Goal: Information Seeking & Learning: Check status

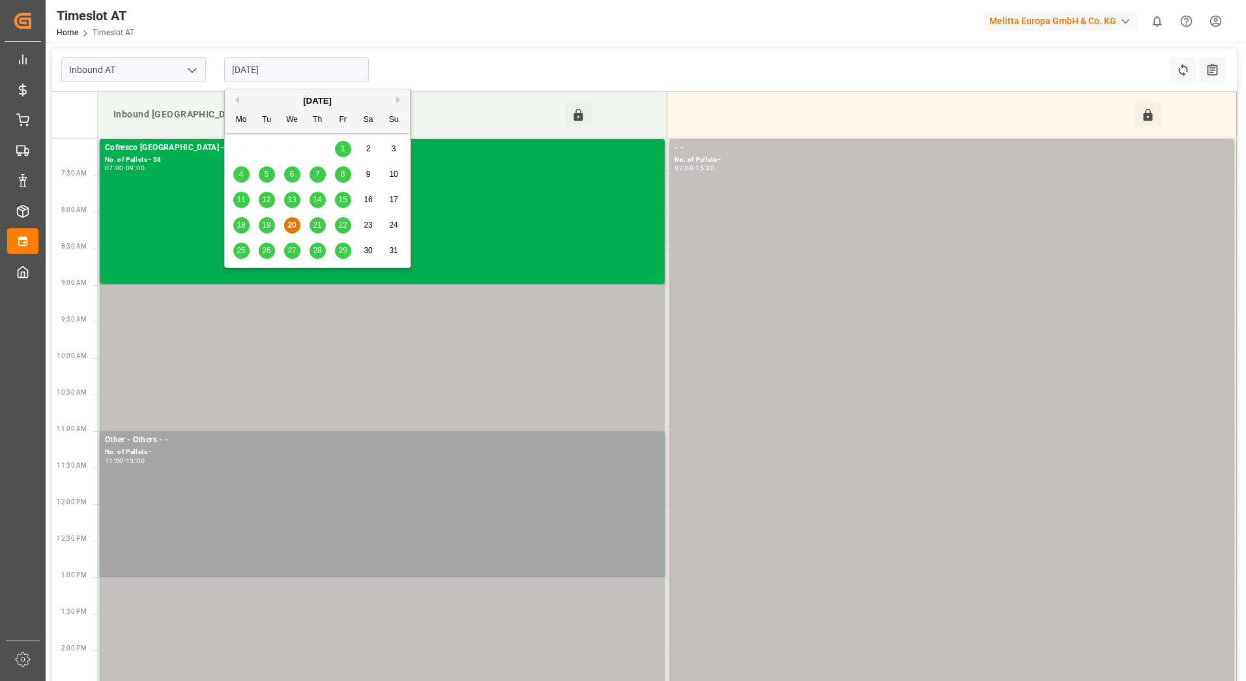
click at [302, 63] on input "[DATE]" at bounding box center [296, 69] width 145 height 25
click at [317, 227] on span "21" at bounding box center [317, 224] width 8 height 9
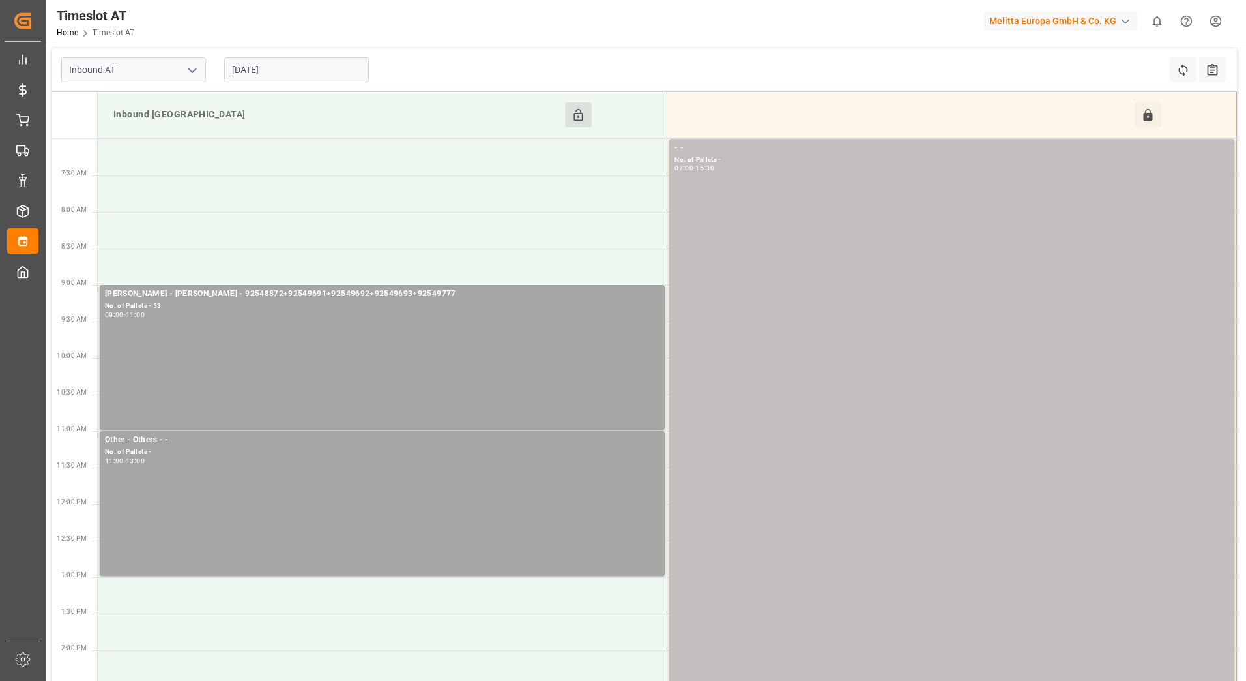
click at [570, 119] on button "Click to Block this Resource" at bounding box center [578, 114] width 27 height 25
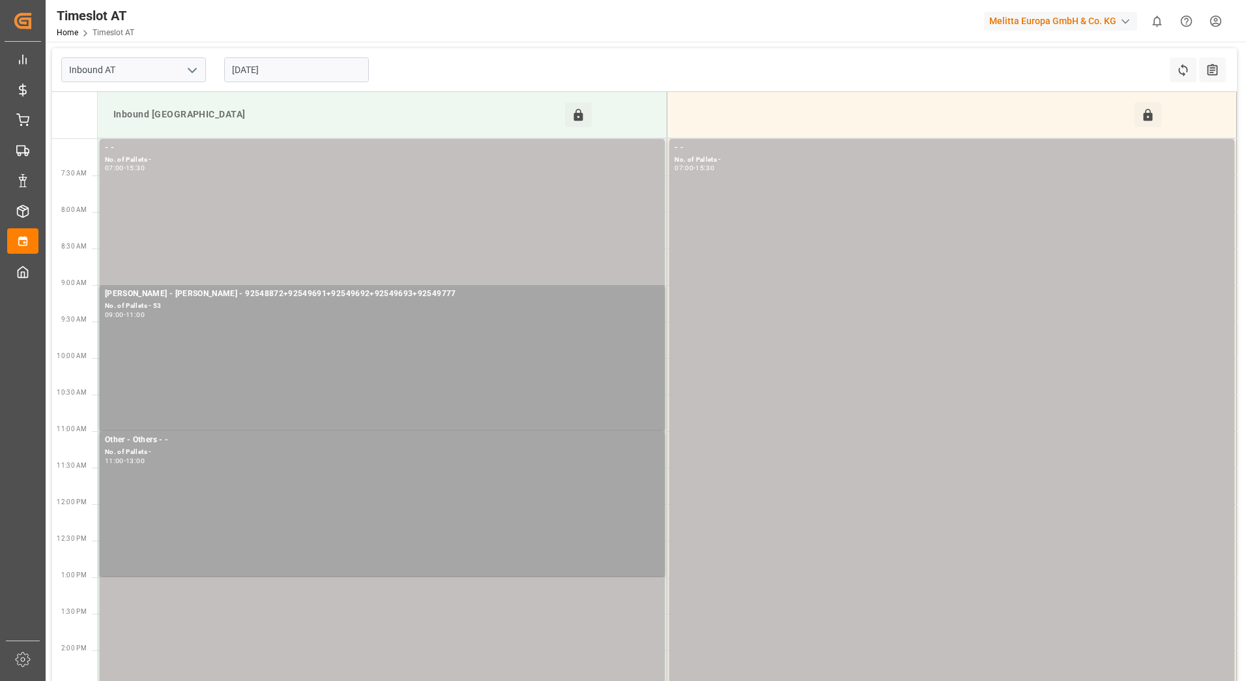
click at [311, 72] on input "[DATE]" at bounding box center [296, 69] width 145 height 25
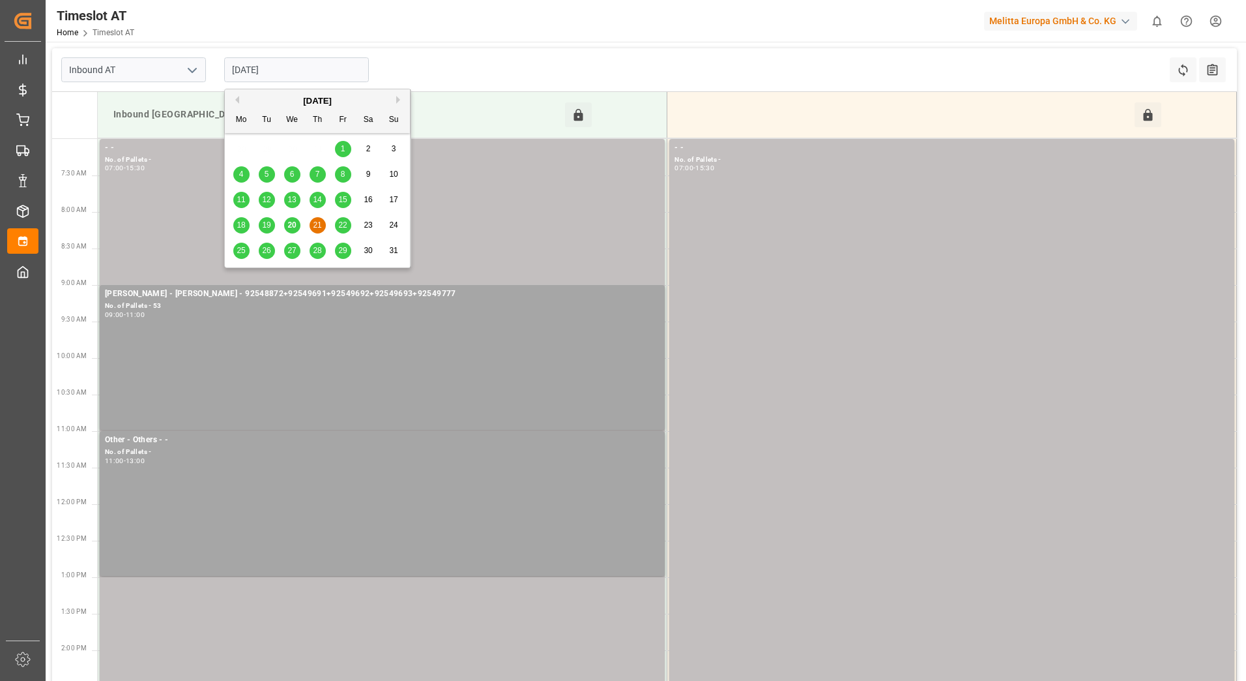
click at [340, 222] on span "22" at bounding box center [342, 224] width 8 height 9
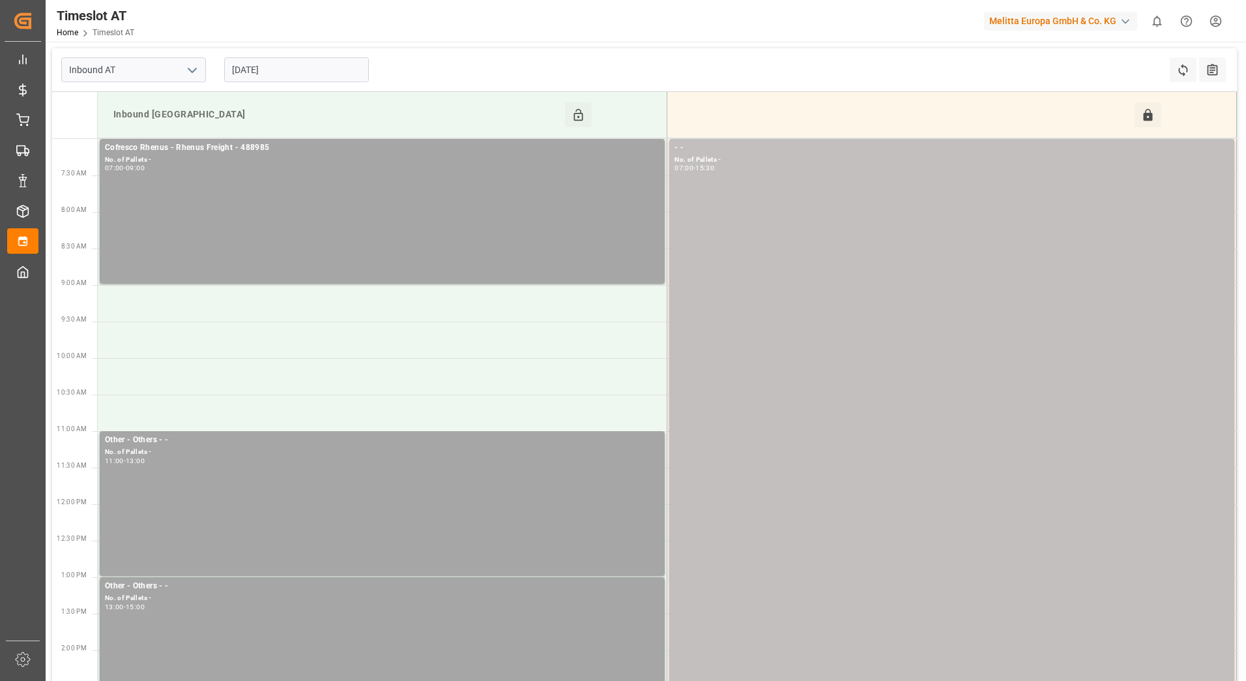
click at [309, 70] on input "[DATE]" at bounding box center [296, 69] width 145 height 25
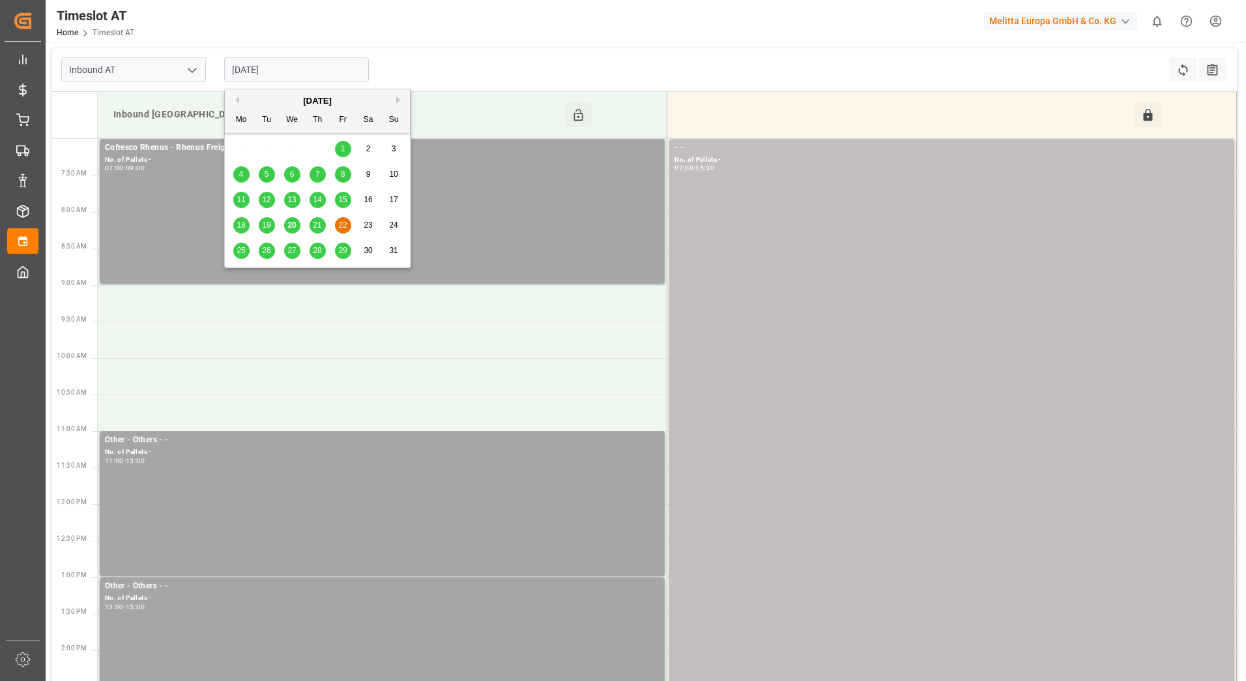
click at [299, 225] on div "20" at bounding box center [292, 226] width 16 height 16
type input "[DATE]"
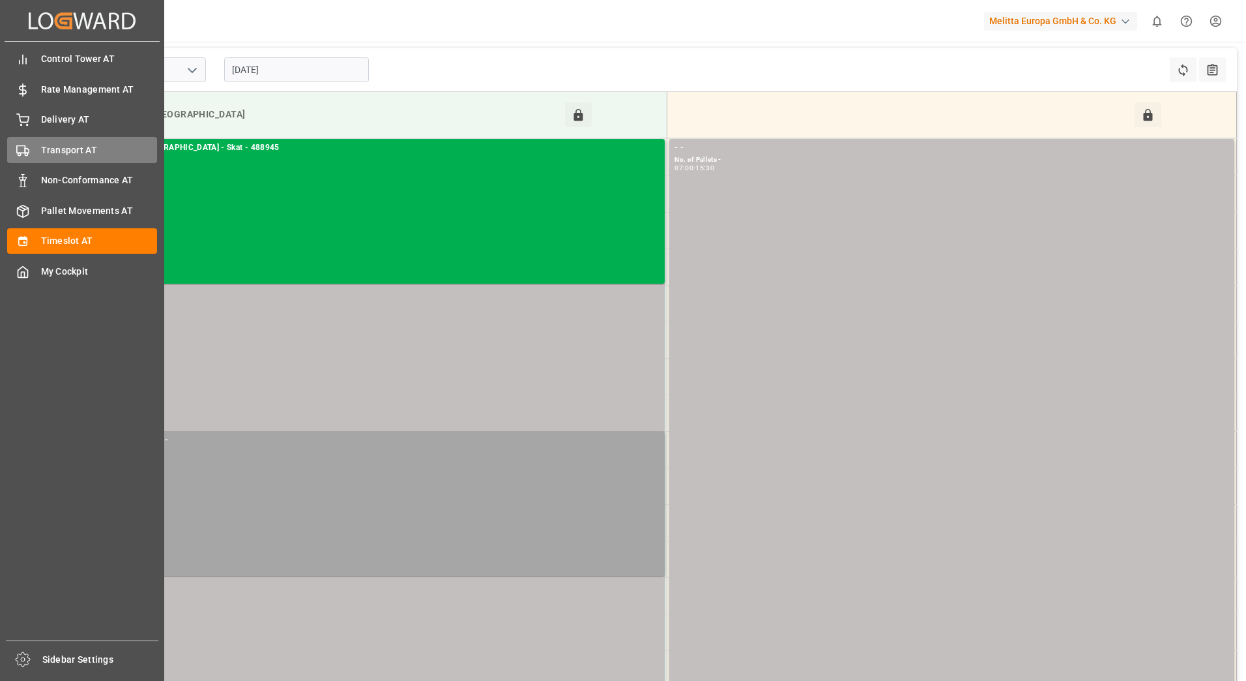
click at [53, 155] on span "Transport AT" at bounding box center [99, 150] width 117 height 14
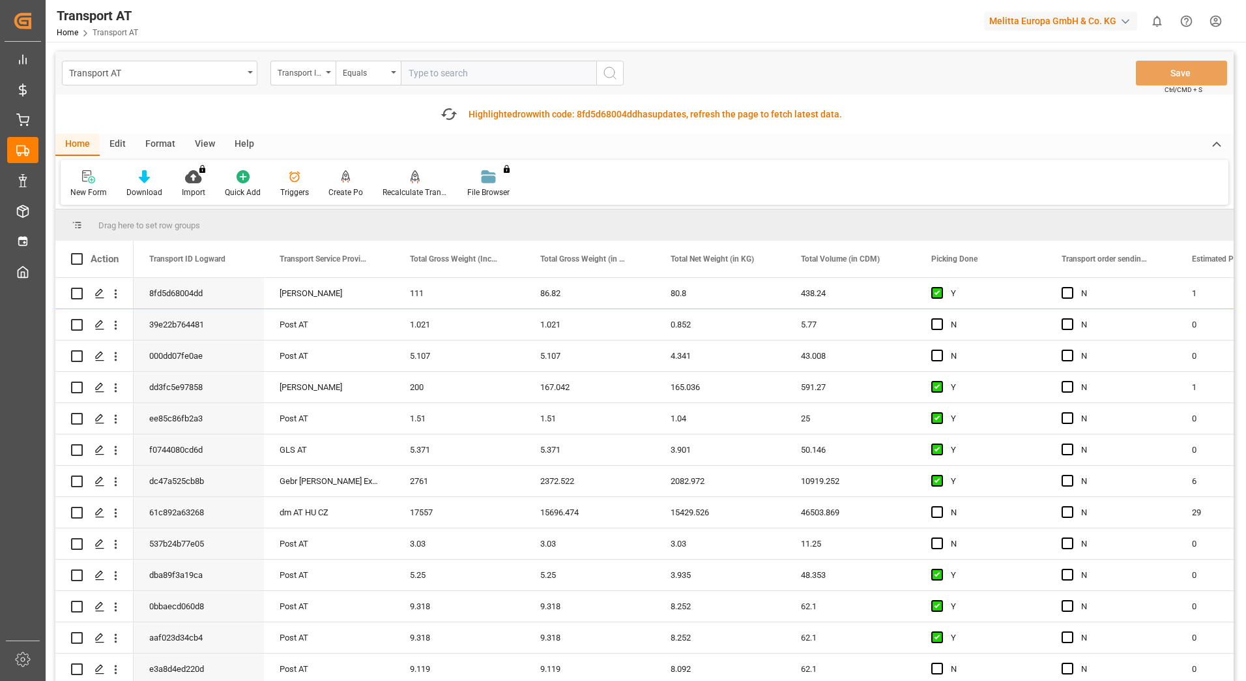
click at [315, 78] on div "Transport ID Logward" at bounding box center [300, 71] width 44 height 15
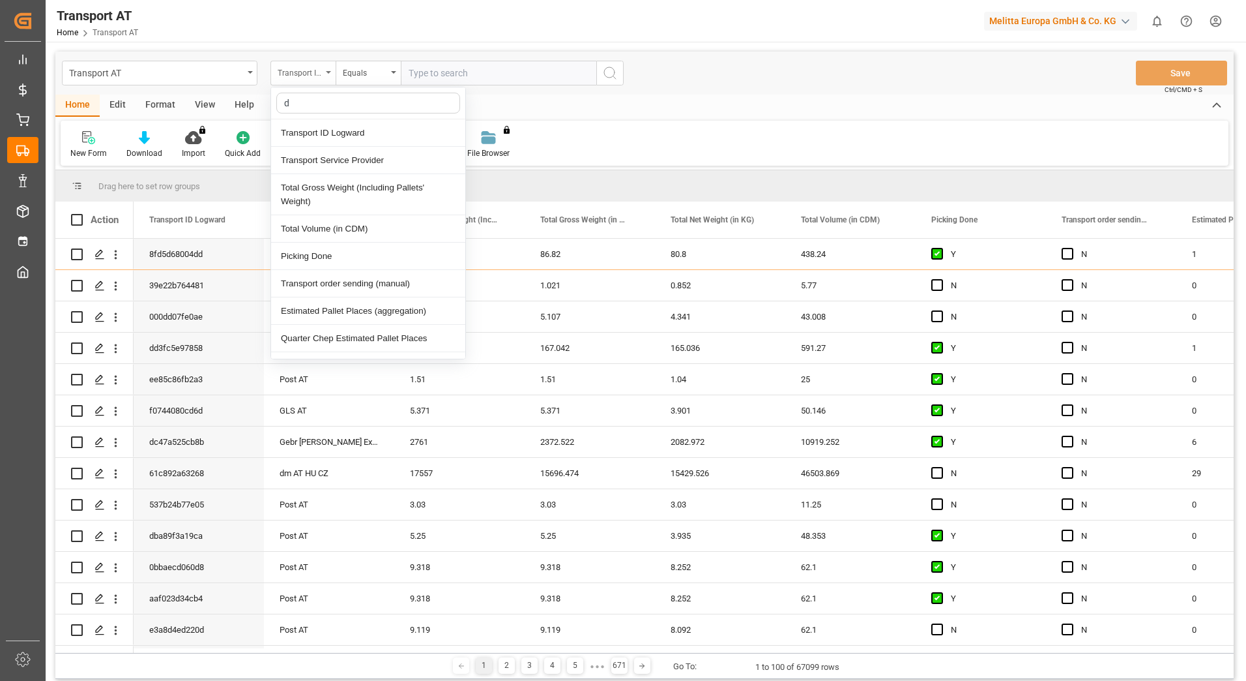
type input "do"
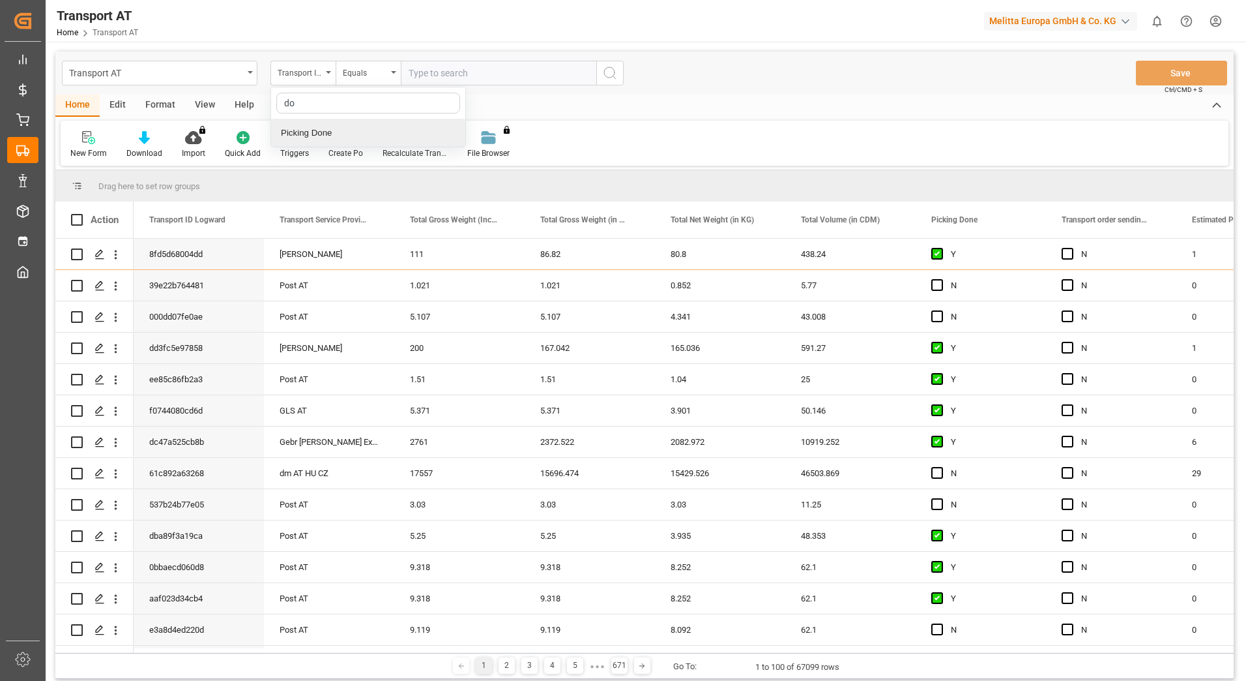
click at [323, 132] on div "Picking Done" at bounding box center [368, 132] width 194 height 27
click at [435, 76] on input "text" at bounding box center [499, 73] width 196 height 25
type input "Y"
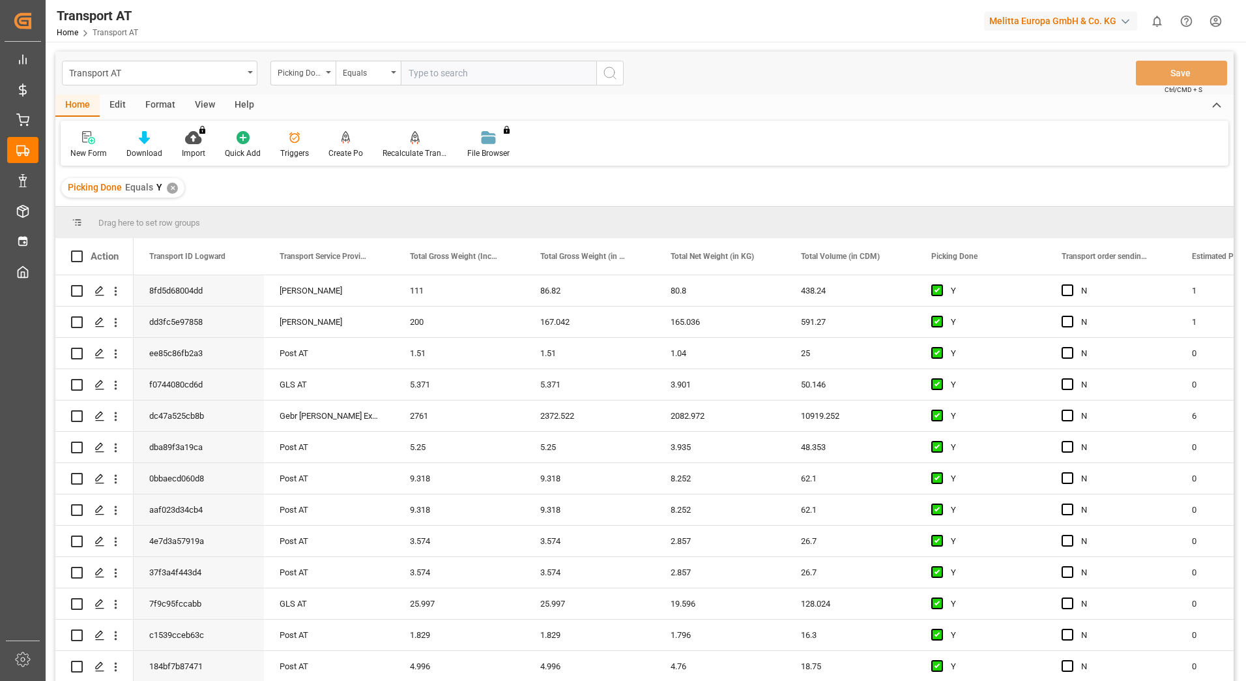
click at [329, 72] on icon "open menu" at bounding box center [328, 72] width 5 height 3
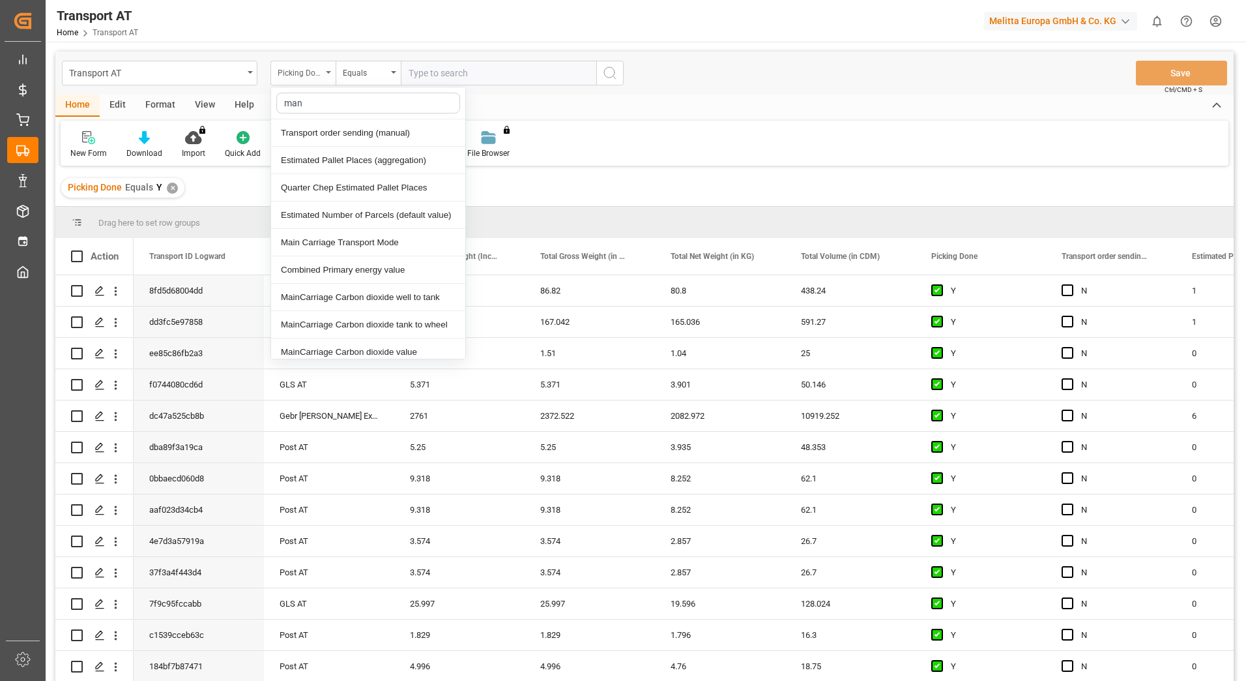
type input "manu"
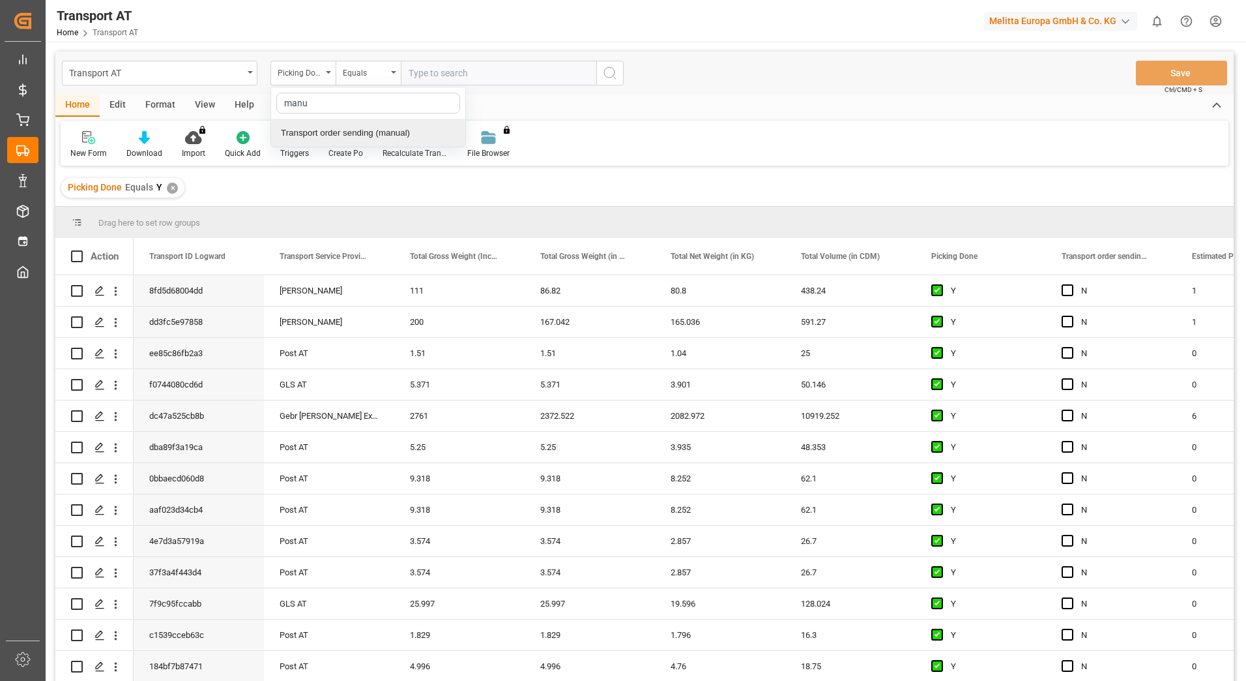
click at [330, 126] on div "Transport order sending (manual)" at bounding box center [368, 132] width 194 height 27
click at [423, 72] on input "text" at bounding box center [499, 73] width 196 height 25
type input "N"
click at [328, 75] on div "Transport order sending (manual)" at bounding box center [303, 73] width 65 height 25
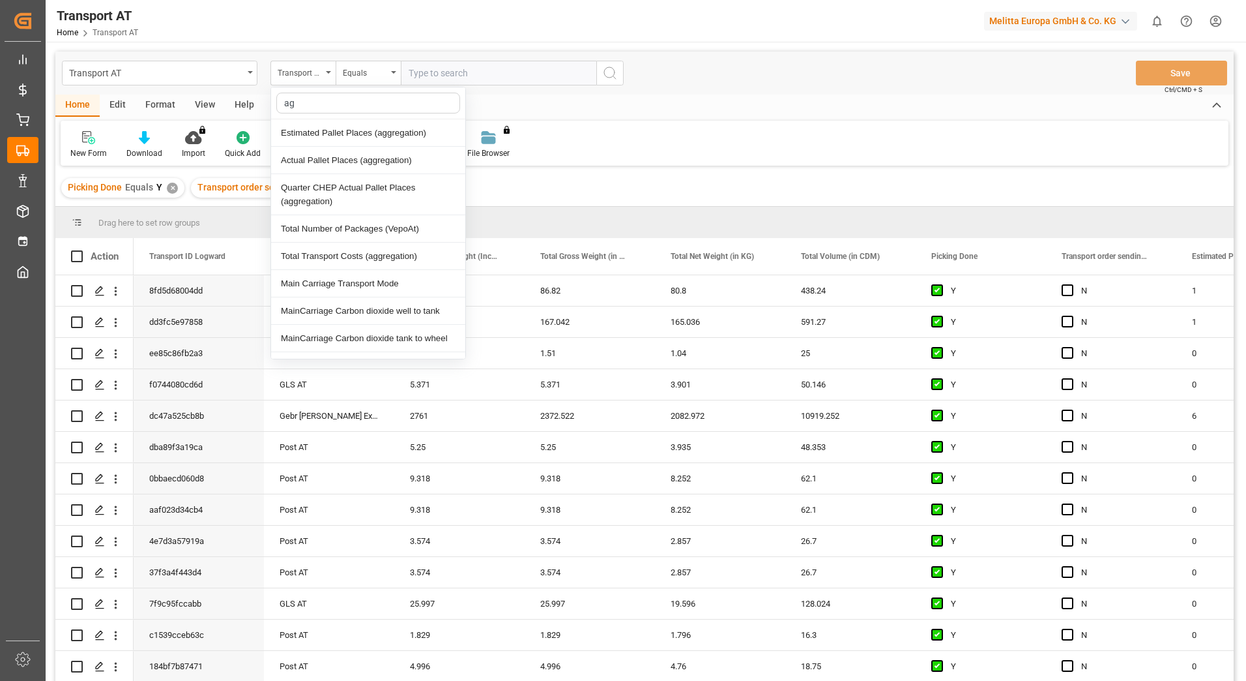
type input "agg"
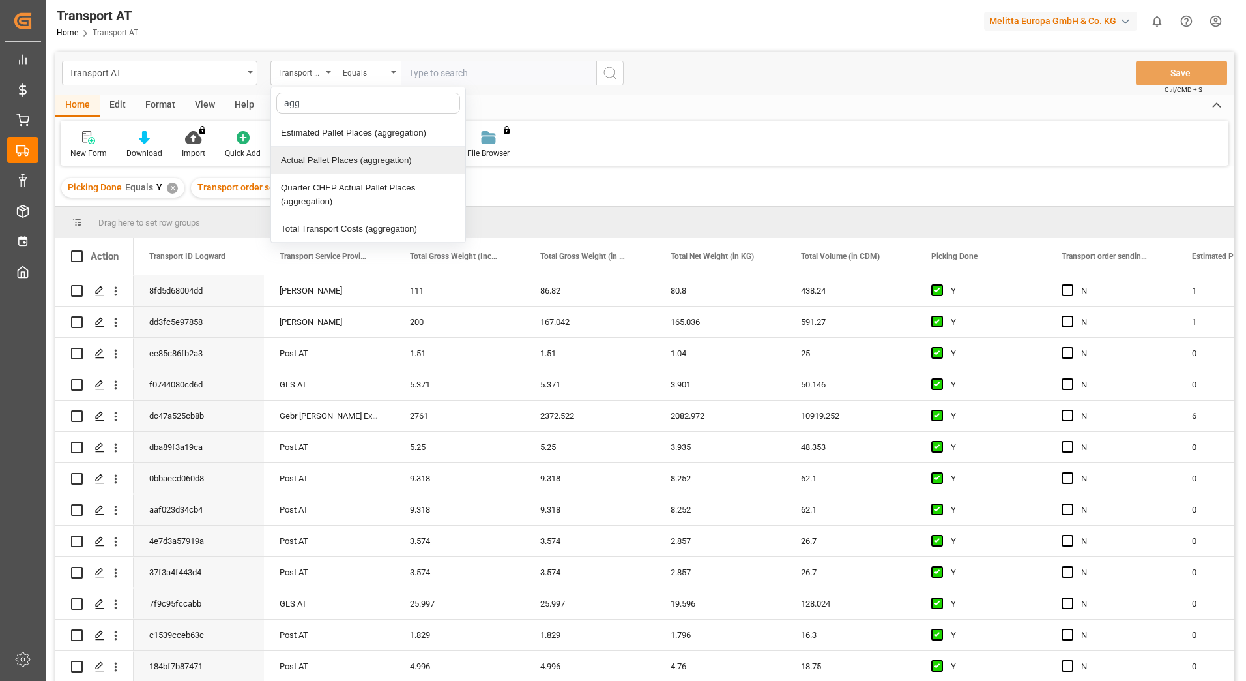
click at [331, 161] on div "Actual Pallet Places (aggregation)" at bounding box center [368, 160] width 194 height 27
click at [372, 66] on div "Equals" at bounding box center [365, 71] width 44 height 15
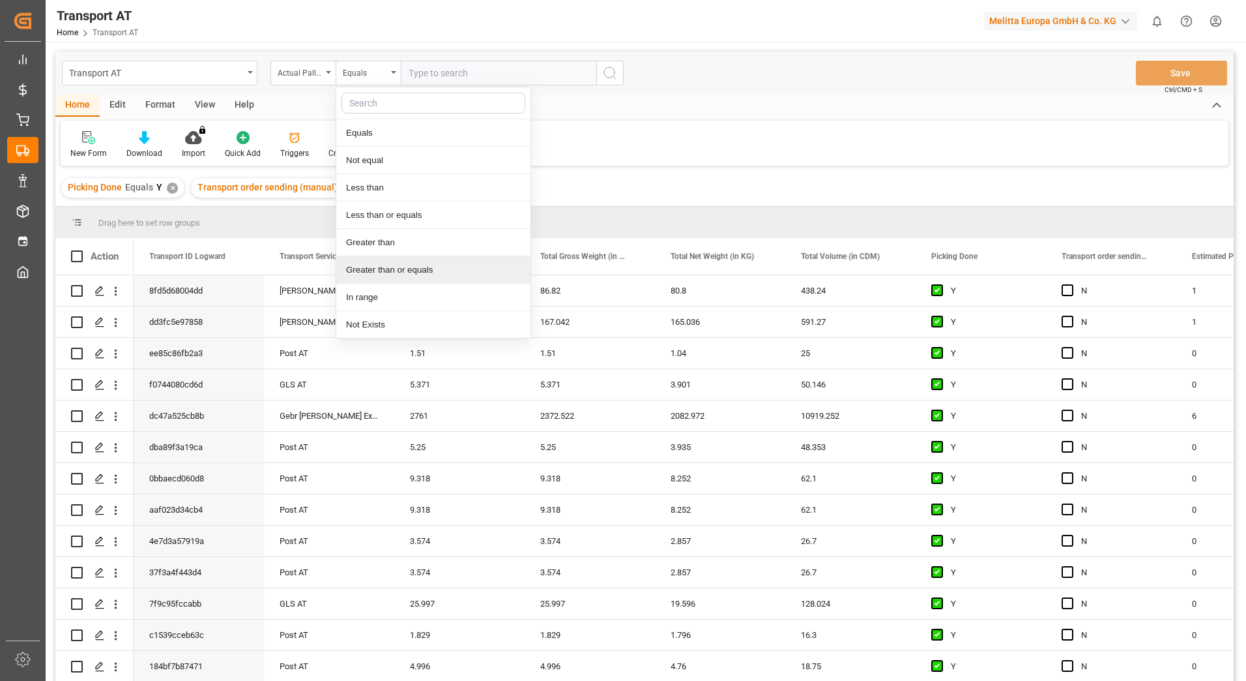
click at [379, 267] on div "Greater than or equals" at bounding box center [433, 269] width 194 height 27
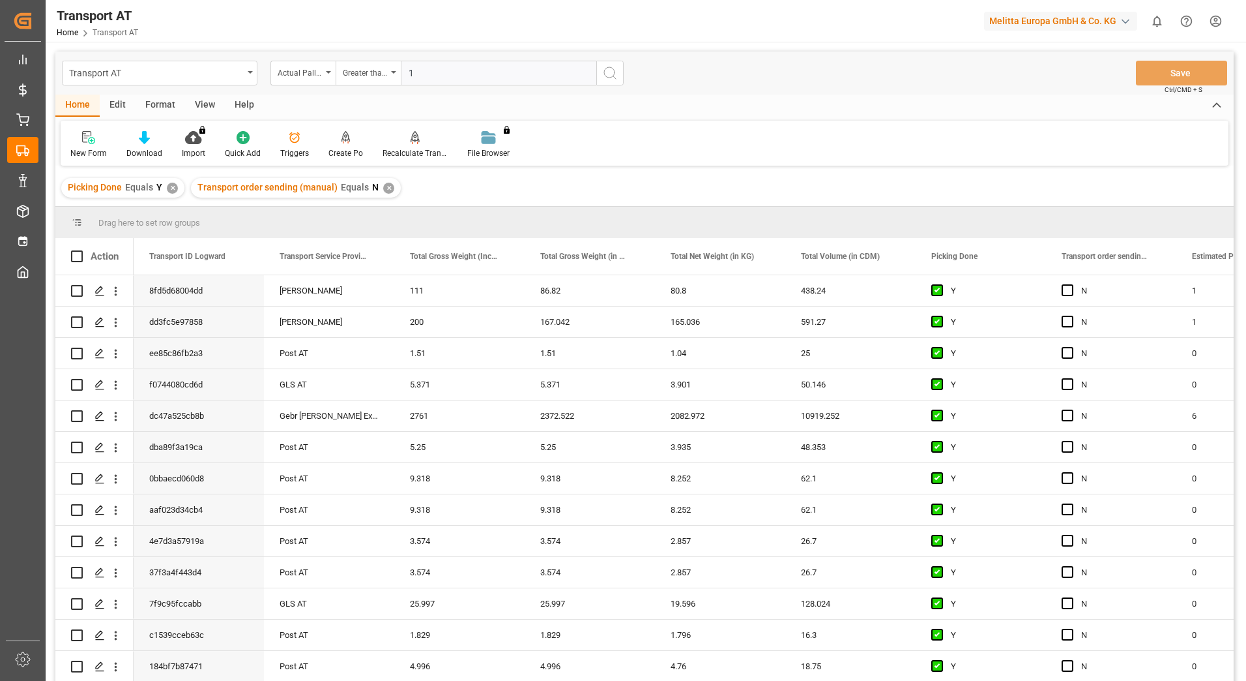
type input "1"
click at [615, 72] on icon "search button" at bounding box center [610, 73] width 16 height 16
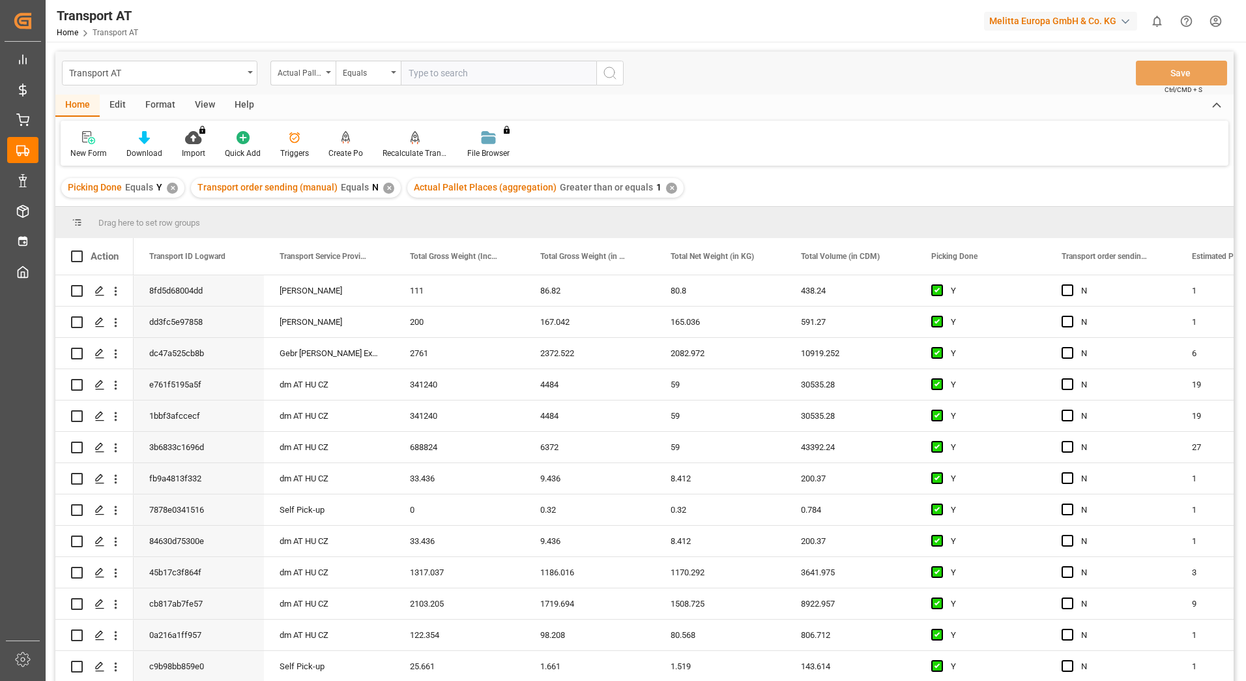
click at [199, 104] on div "View" at bounding box center [205, 106] width 40 height 22
click at [84, 145] on div "Default" at bounding box center [83, 144] width 45 height 29
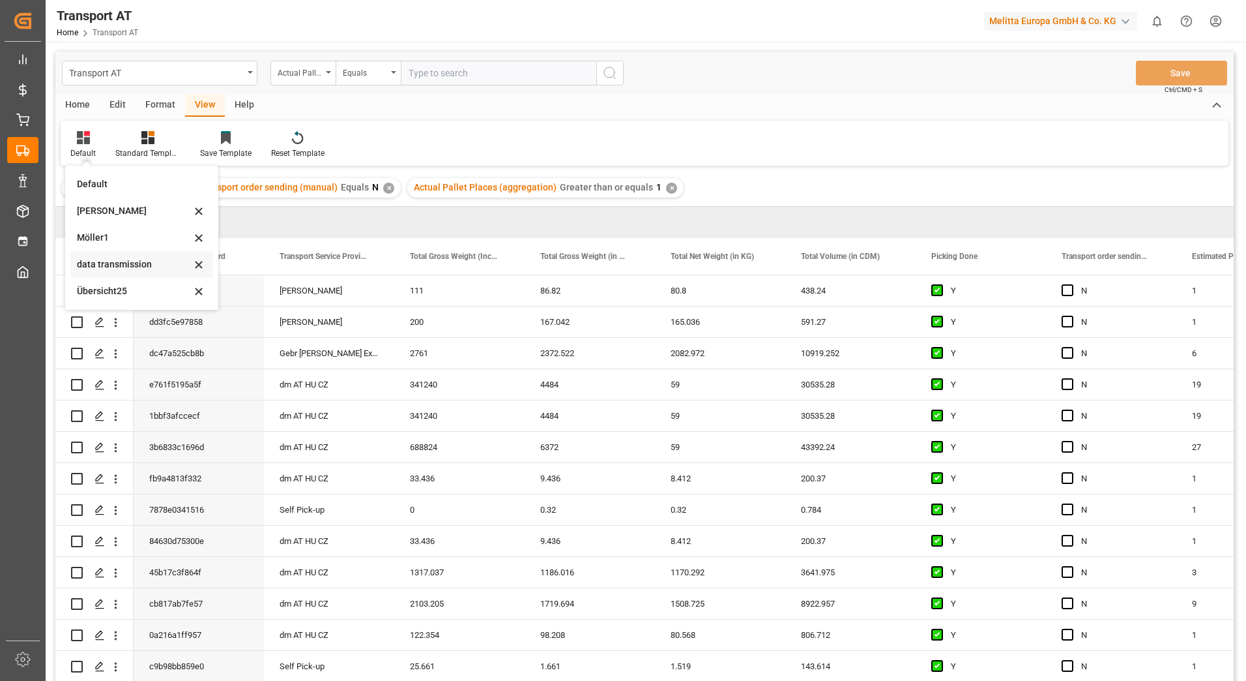
click at [151, 259] on div "data transmission" at bounding box center [134, 264] width 114 height 14
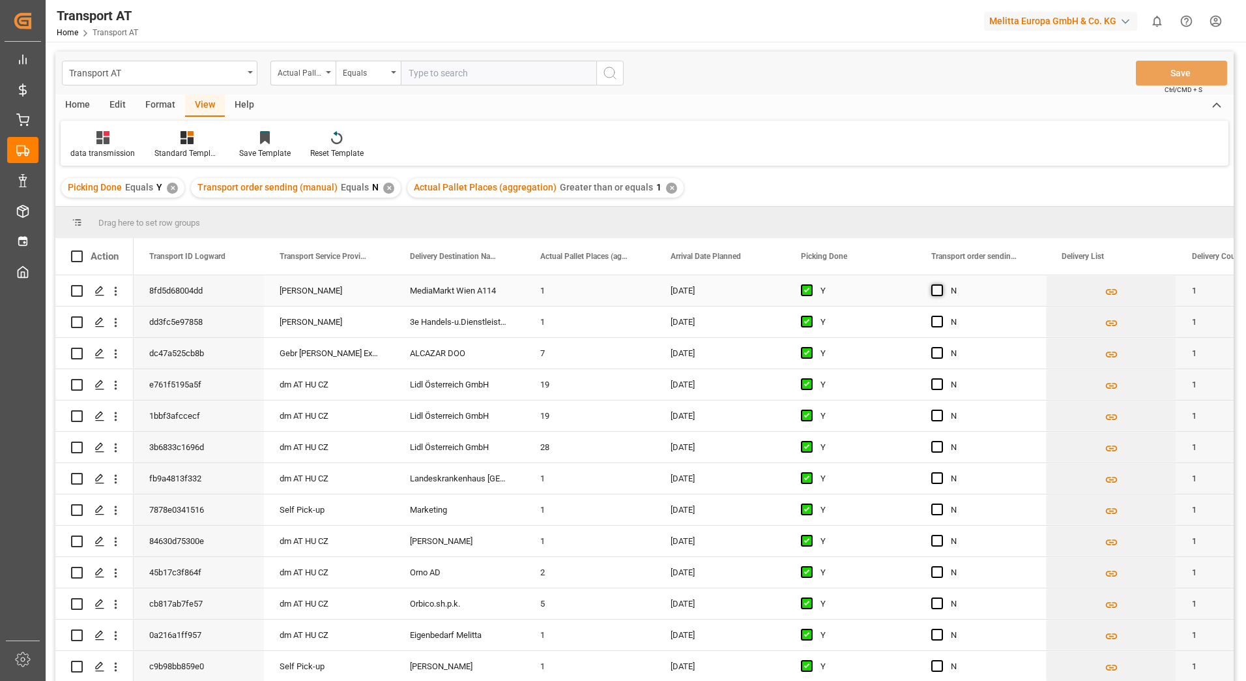
click at [934, 289] on span "Press SPACE to select this row." at bounding box center [937, 290] width 12 height 12
click at [941, 284] on input "Press SPACE to select this row." at bounding box center [941, 284] width 0 height 0
click at [936, 321] on span "Press SPACE to select this row." at bounding box center [937, 321] width 12 height 12
click at [941, 315] on input "Press SPACE to select this row." at bounding box center [941, 315] width 0 height 0
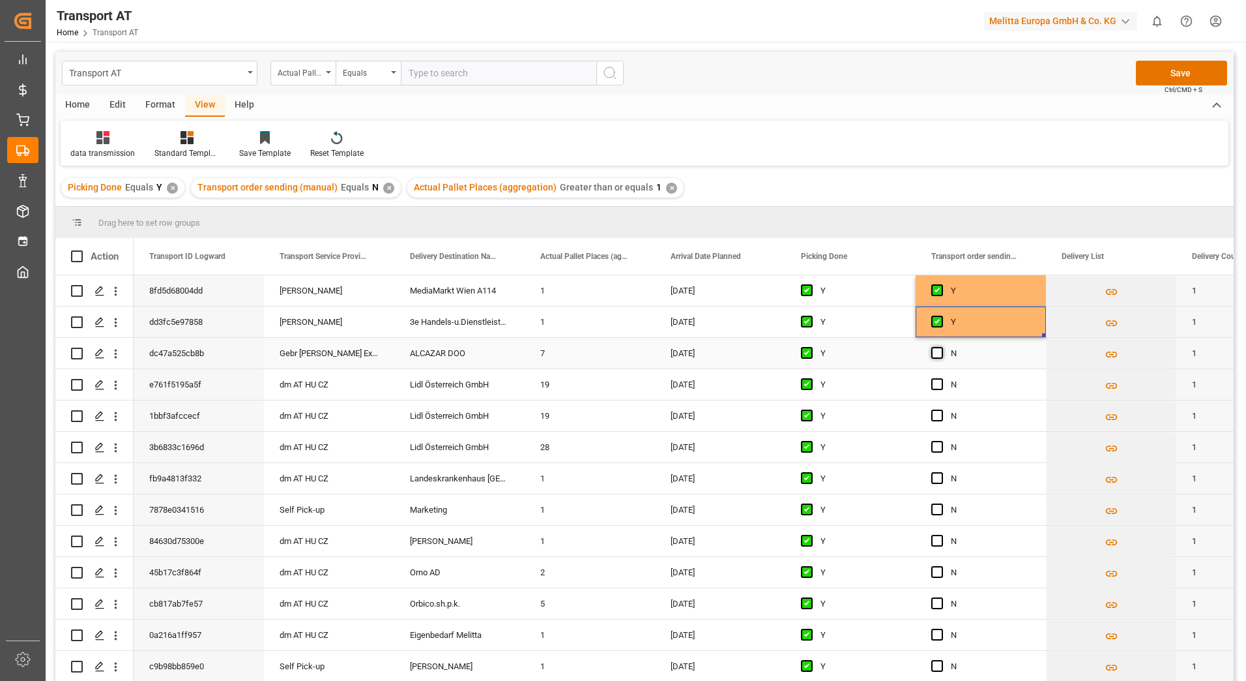
click at [938, 349] on span "Press SPACE to select this row." at bounding box center [937, 353] width 12 height 12
click at [941, 347] on input "Press SPACE to select this row." at bounding box center [941, 347] width 0 height 0
click at [1156, 76] on button "Save" at bounding box center [1181, 73] width 91 height 25
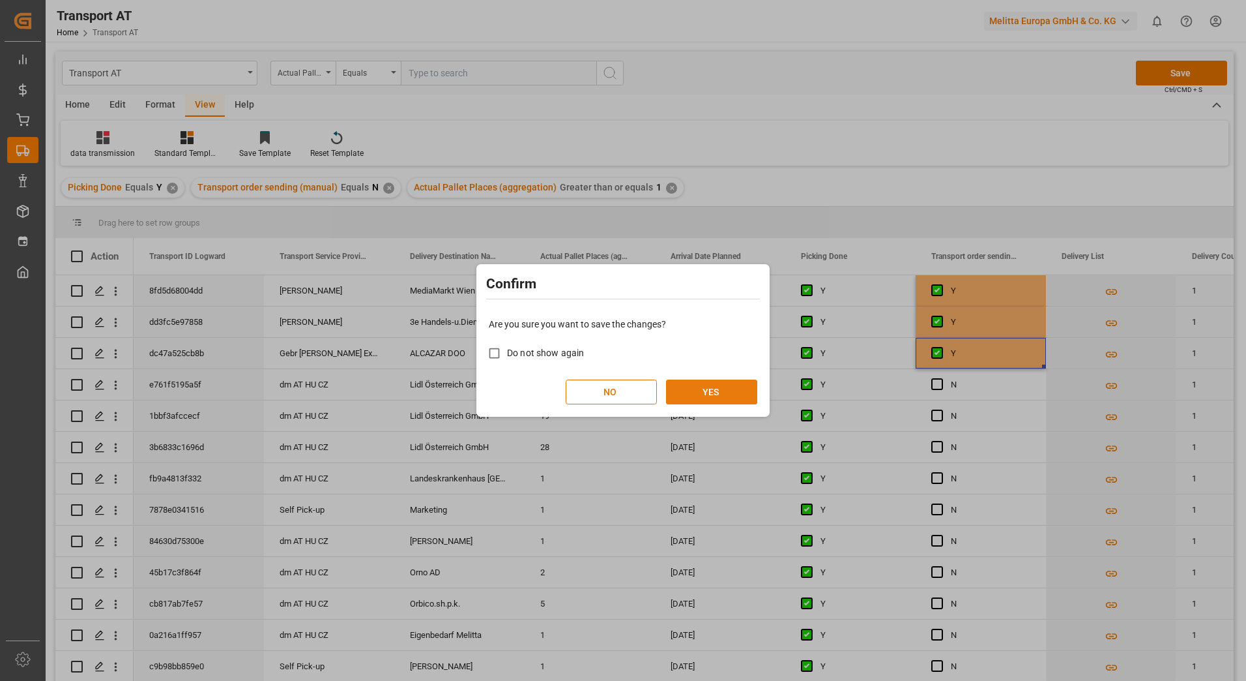
click at [720, 386] on button "YES" at bounding box center [711, 391] width 91 height 25
